Goal: Task Accomplishment & Management: Complete application form

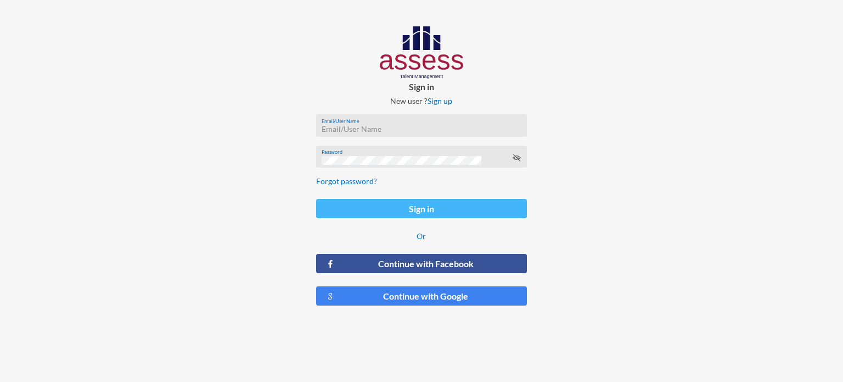
type input "[EMAIL_ADDRESS][DOMAIN_NAME]"
click at [387, 209] on button "Sign in" at bounding box center [421, 208] width 211 height 19
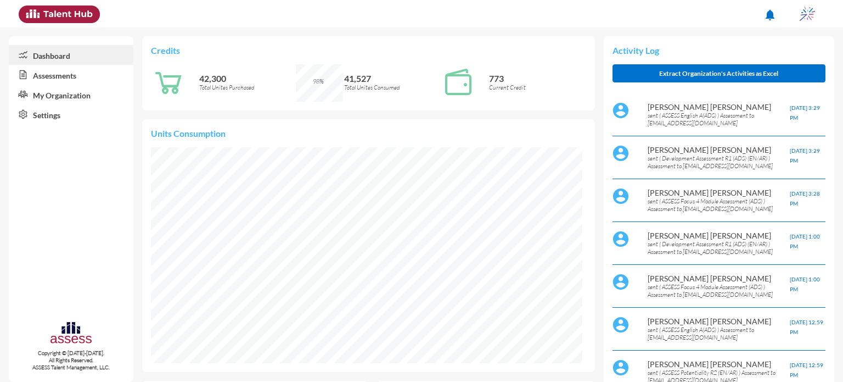
click at [25, 78] on icon at bounding box center [21, 74] width 24 height 11
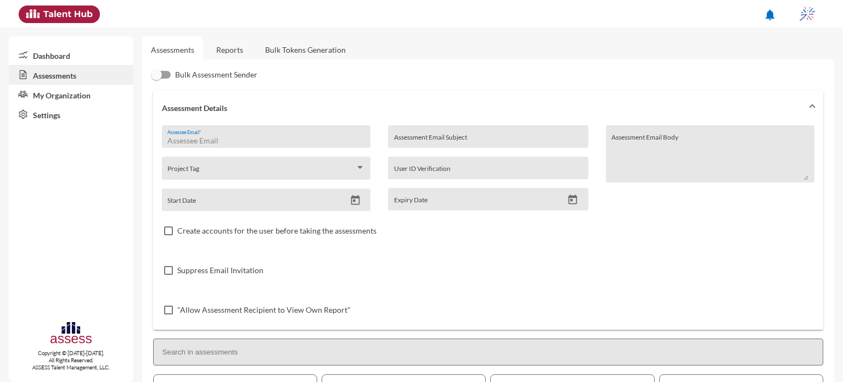
click at [258, 138] on input "Assessee Email *" at bounding box center [265, 140] width 197 height 9
type input "i"
type input "[EMAIL_ADDRESS][DOMAIN_NAME]"
drag, startPoint x: 437, startPoint y: 149, endPoint x: 445, endPoint y: 139, distance: 12.9
click at [445, 139] on div "Assessment Email Subject User ID Verification Expiry Date" at bounding box center [487, 168] width 217 height 86
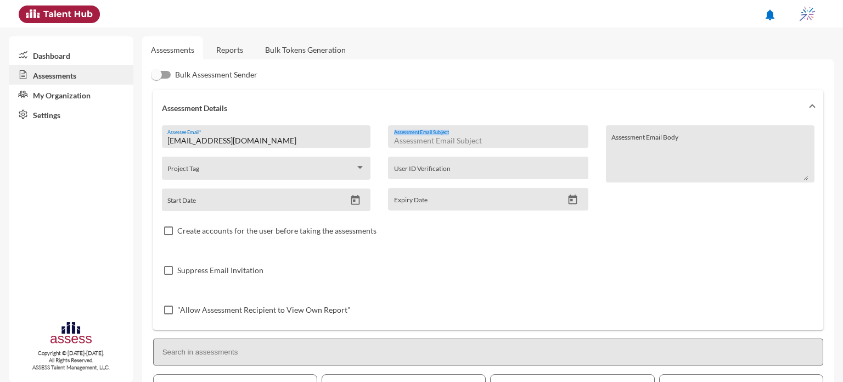
click at [445, 139] on input "Assessment Email Subject" at bounding box center [488, 140] width 188 height 9
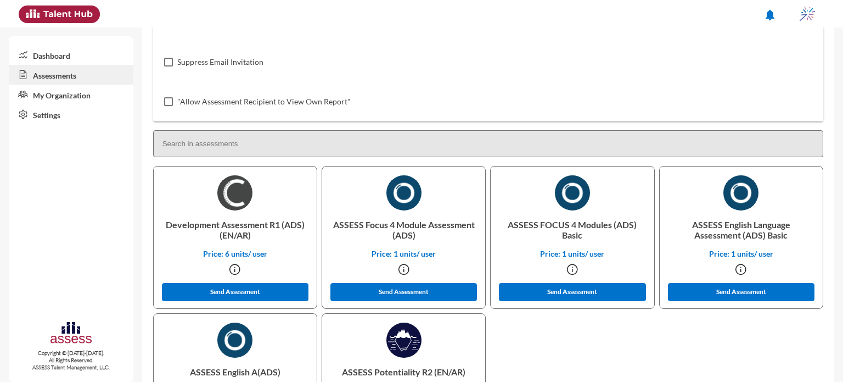
scroll to position [305, 0]
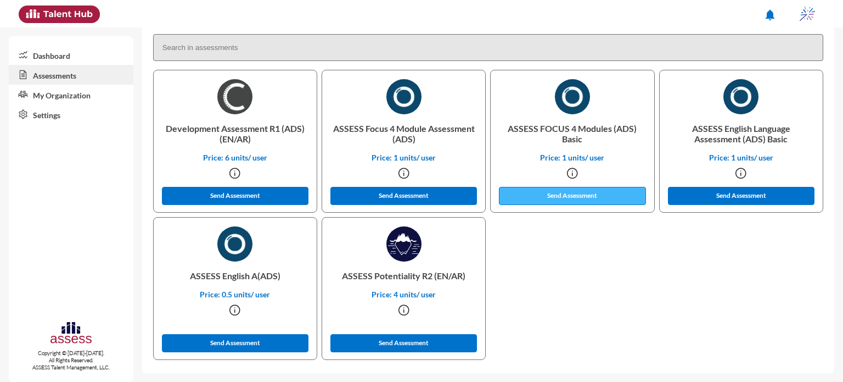
click at [604, 197] on button "Send Assessment" at bounding box center [572, 196] width 147 height 18
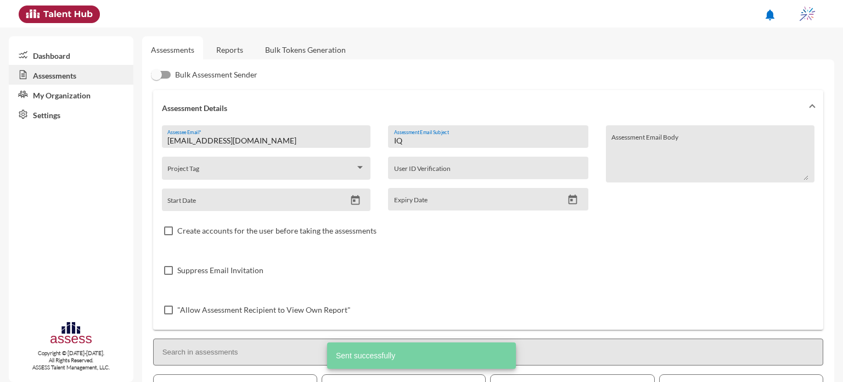
drag, startPoint x: 428, startPoint y: 142, endPoint x: 351, endPoint y: 148, distance: 77.1
click at [351, 148] on div "[EMAIL_ADDRESS][DOMAIN_NAME] Assessee Email * Project Tag Start Date IQ Assessm…" at bounding box center [488, 227] width 653 height 204
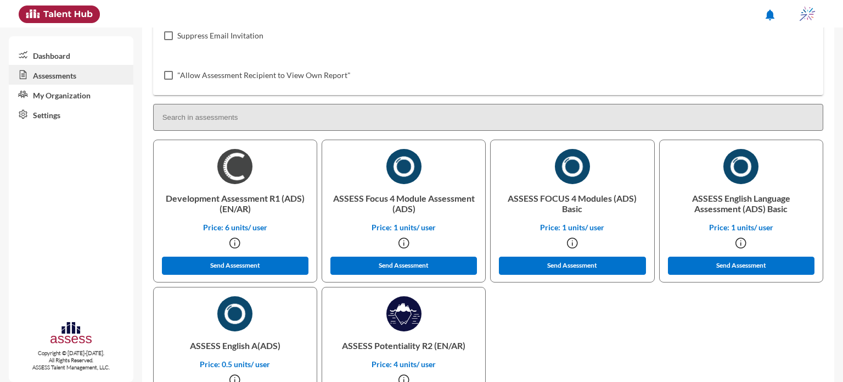
scroll to position [244, 0]
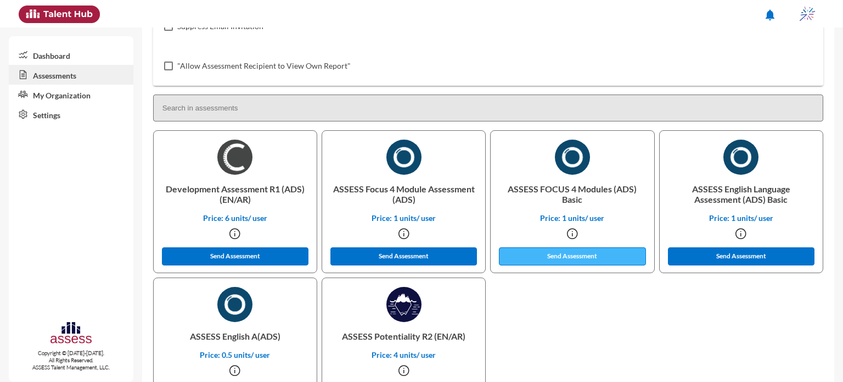
type input "OCM"
click at [566, 259] on button "Send Assessment" at bounding box center [572, 256] width 147 height 18
